Goal: Check status: Check status

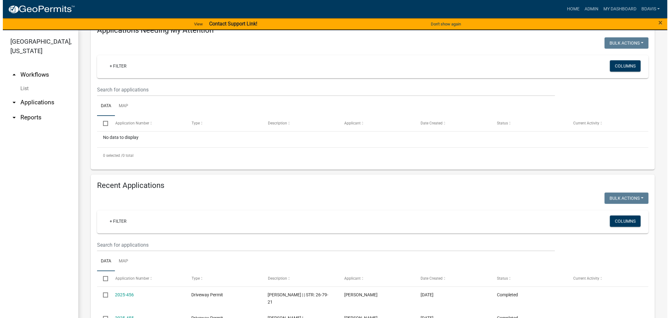
scroll to position [174, 0]
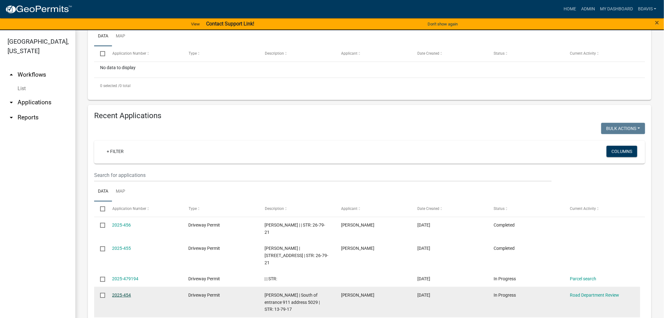
click at [126, 292] on link "2025-454" at bounding box center [121, 294] width 19 height 5
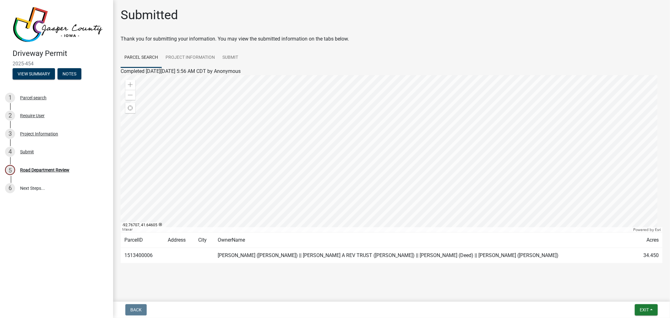
scroll to position [1, 0]
click at [198, 55] on link "Project Information" at bounding box center [190, 57] width 57 height 20
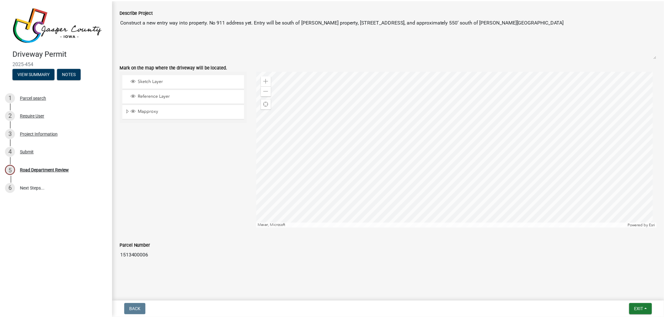
scroll to position [633, 0]
click at [266, 95] on div "Zoom out" at bounding box center [268, 91] width 10 height 10
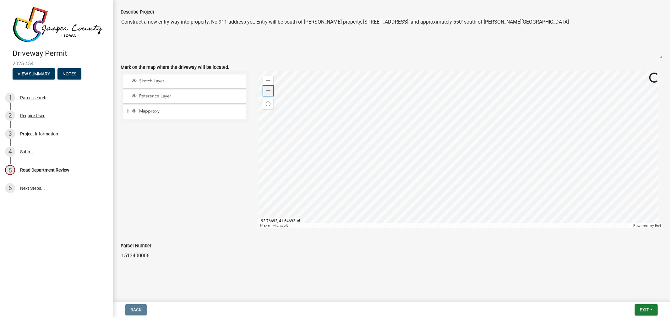
click at [266, 95] on div "Zoom out" at bounding box center [268, 91] width 10 height 10
